Goal: Transaction & Acquisition: Obtain resource

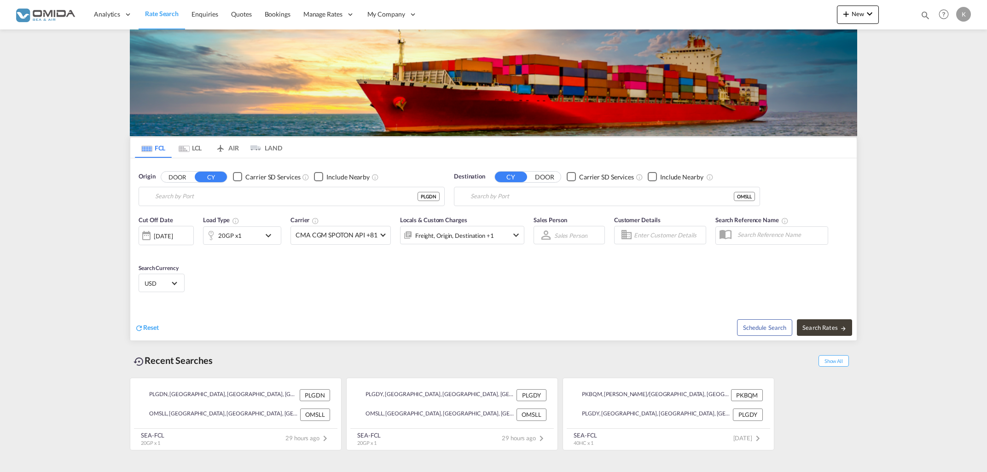
type input "Gdansk, PLGDN"
type input "Salalah, OMSLL"
click at [232, 198] on input "Gdansk, PLGDN" at bounding box center [297, 197] width 285 height 14
click at [237, 223] on div "Mundra India INMUN" at bounding box center [226, 222] width 175 height 28
type input "Mundra, INMUN"
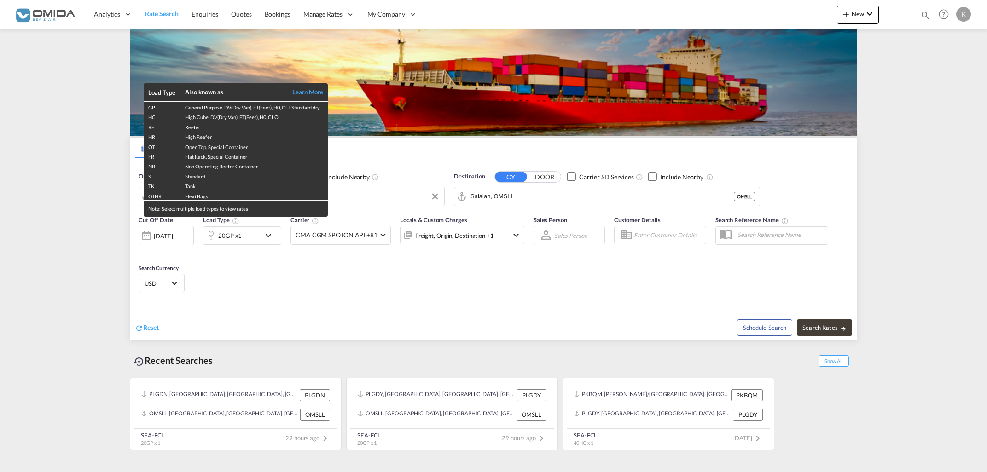
click at [528, 194] on div "Load Type Also known as Learn More GP General Purpose, DV(Dry Van), FT(Feet), H…" at bounding box center [493, 236] width 987 height 472
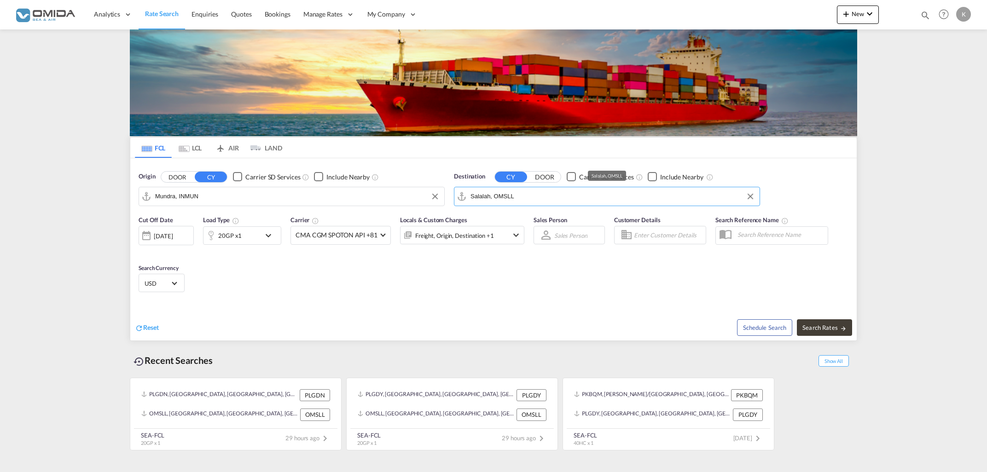
click at [528, 196] on input "Salalah, OMSLL" at bounding box center [613, 197] width 285 height 14
click at [548, 221] on div "Gdansk [GEOGRAPHIC_DATA] PLGDN" at bounding box center [542, 222] width 175 height 28
type input "Gdansk, PLGDN"
click at [832, 326] on span "Search Rates" at bounding box center [825, 327] width 44 height 7
type input "INMUN to PLGDN / [DATE]"
